Goal: Navigation & Orientation: Find specific page/section

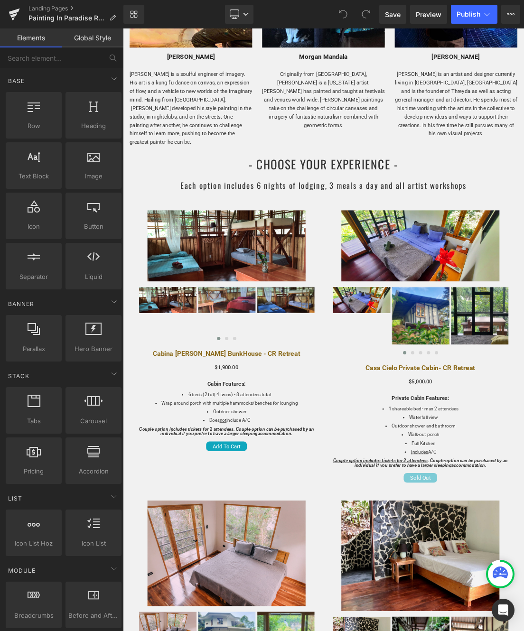
scroll to position [1356, 0]
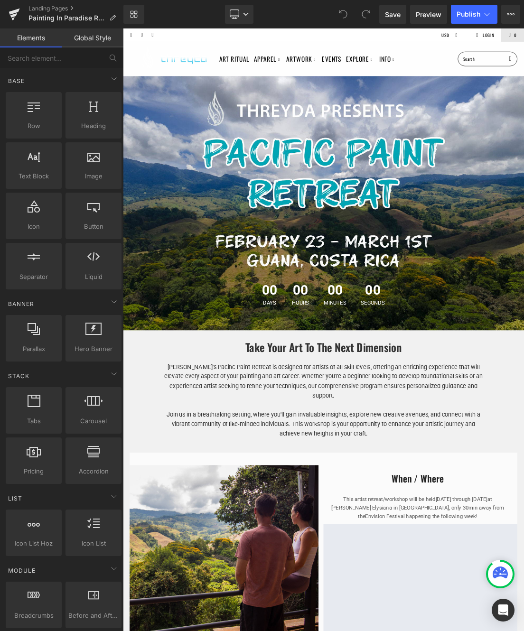
click at [147, 67] on img at bounding box center [196, 71] width 109 height 39
